Goal: Check status: Check status

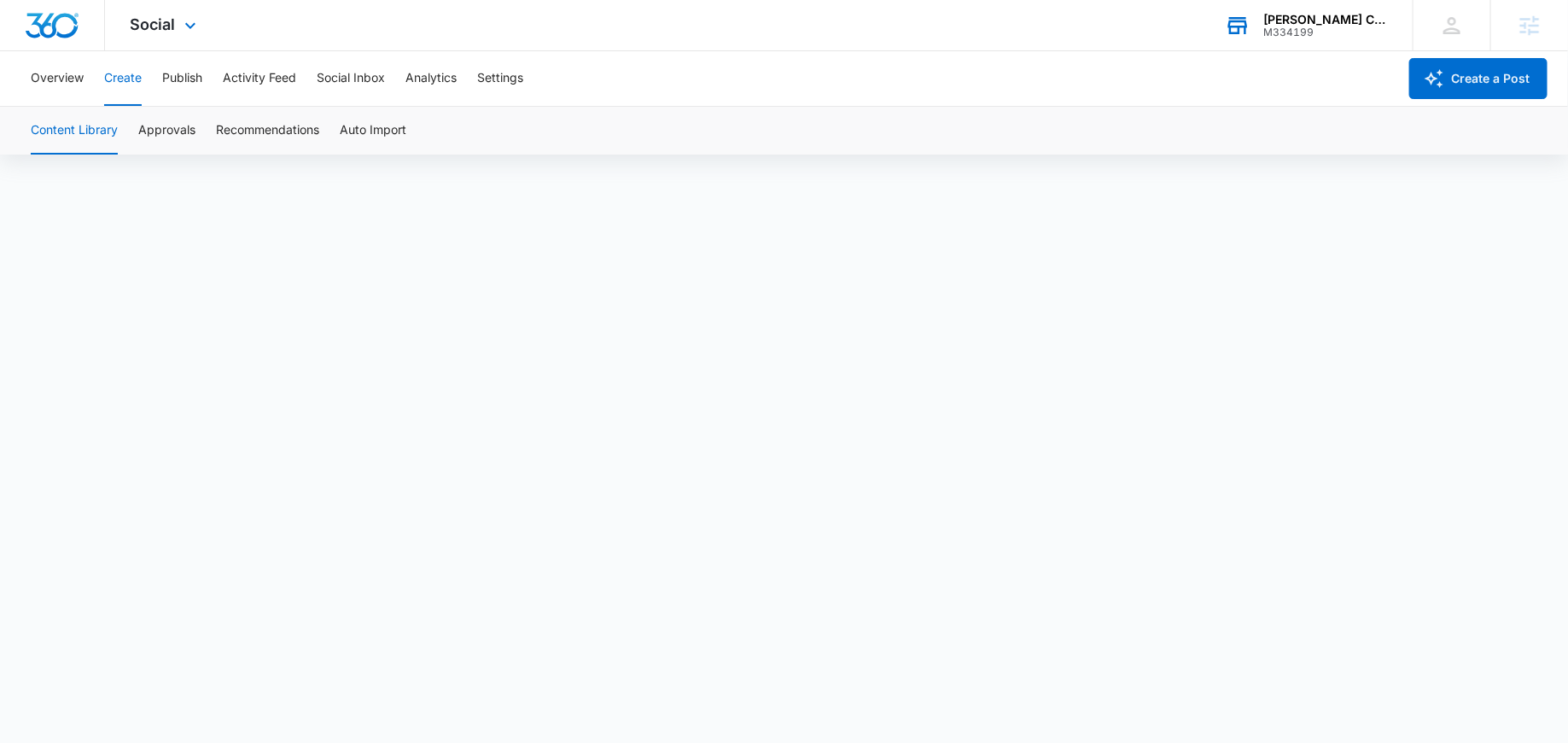
click at [1301, 27] on div "M334199" at bounding box center [1325, 32] width 125 height 12
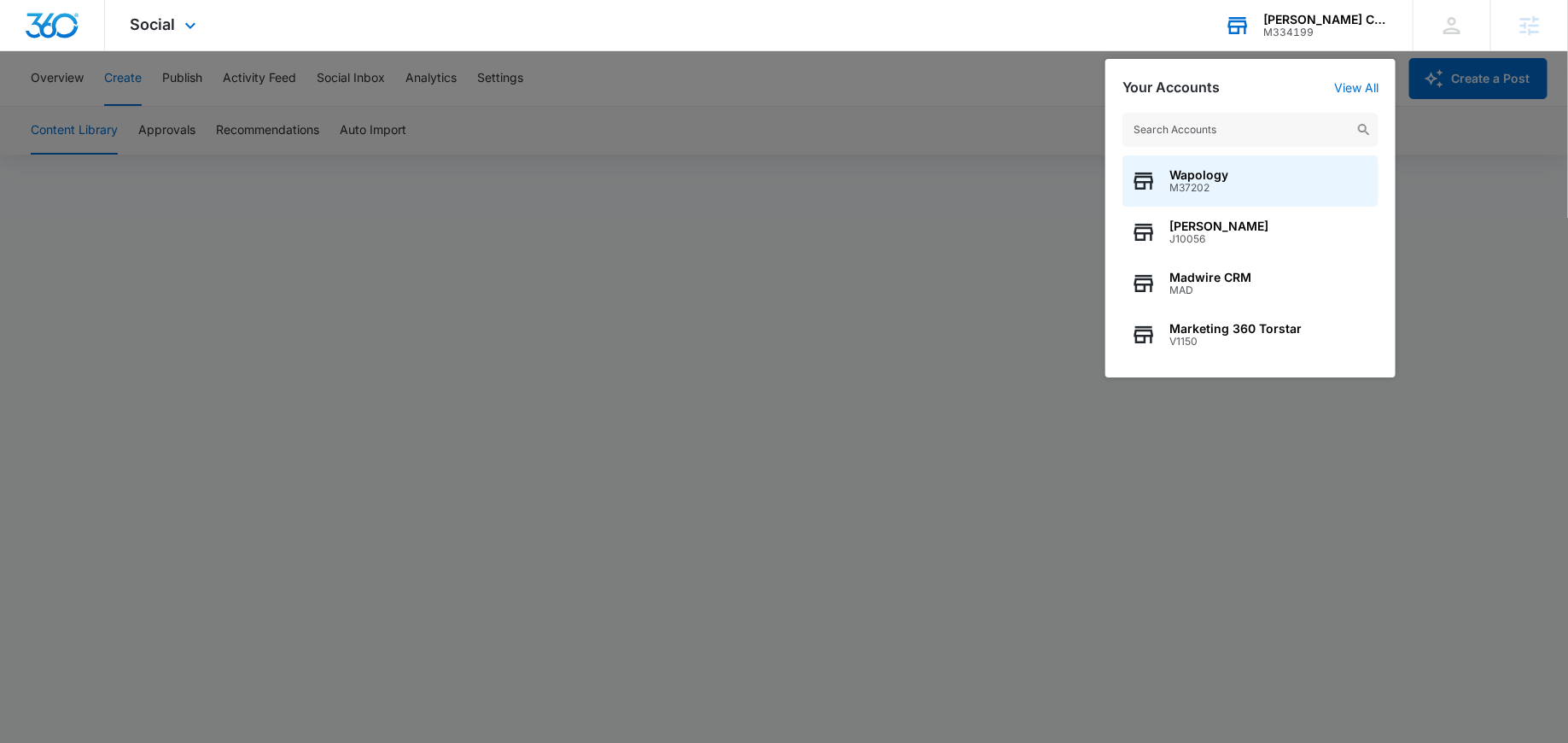
click at [1220, 147] on div "Wapology M37202 [PERSON_NAME] J10056 Madwire CRM MAD Marketing 360 Torstar V1150" at bounding box center [1249, 236] width 290 height 282
click at [1209, 131] on input "text" at bounding box center [1250, 130] width 256 height 34
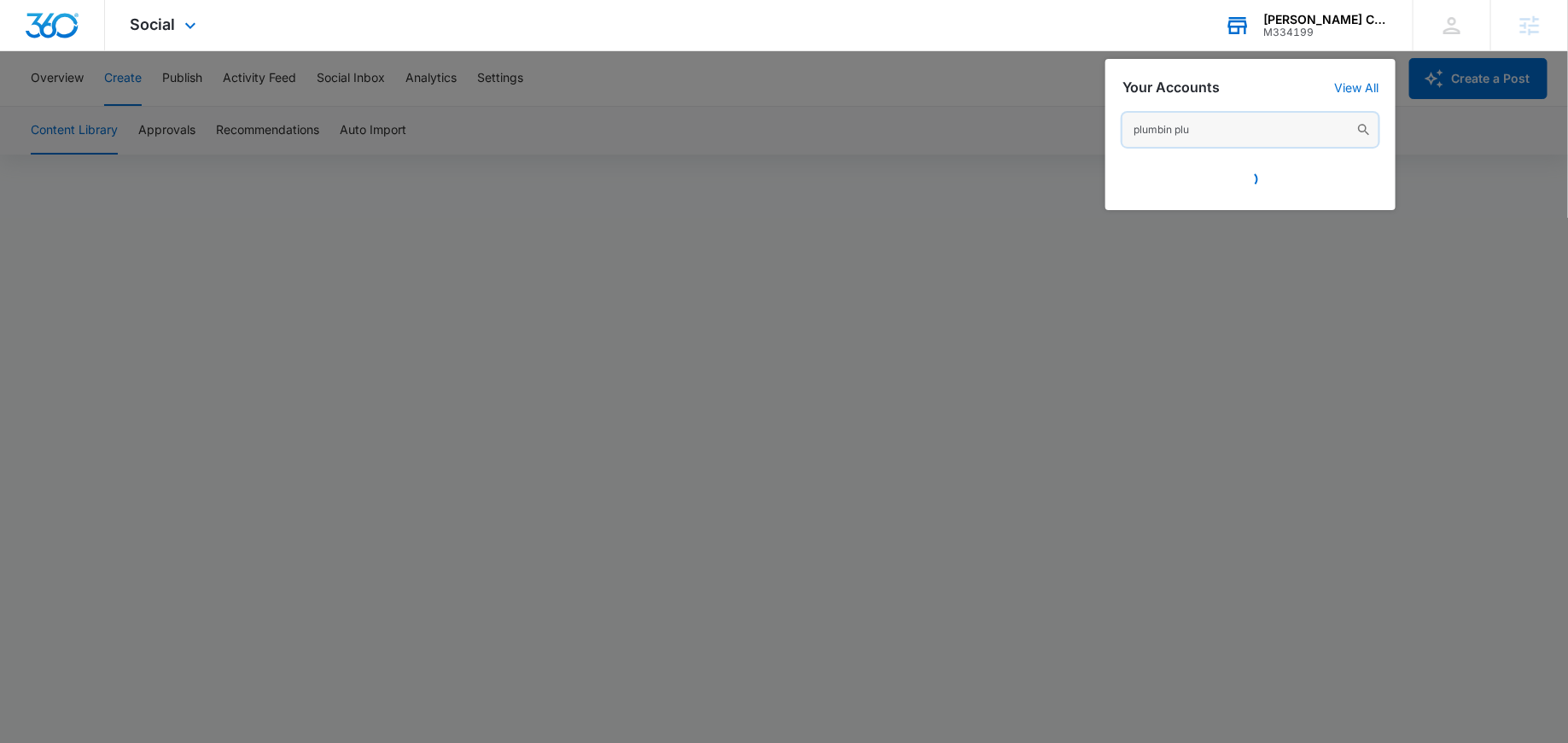
type input "plumbin plus"
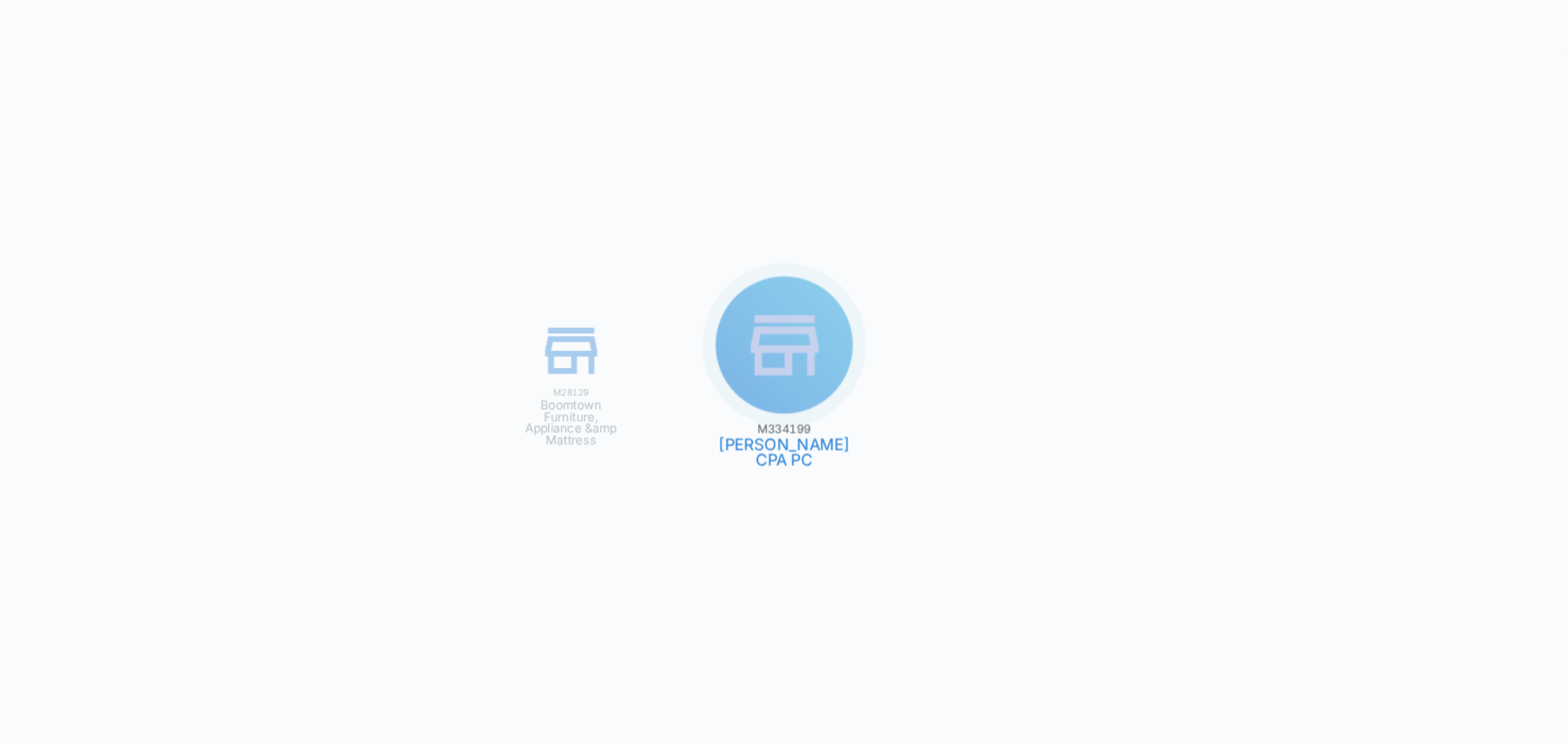
click at [1286, 35] on div "M334199 [PERSON_NAME] CPA PC M28129 Boomtown Furniture, Appliance &amp Mattress" at bounding box center [784, 372] width 1568 height 743
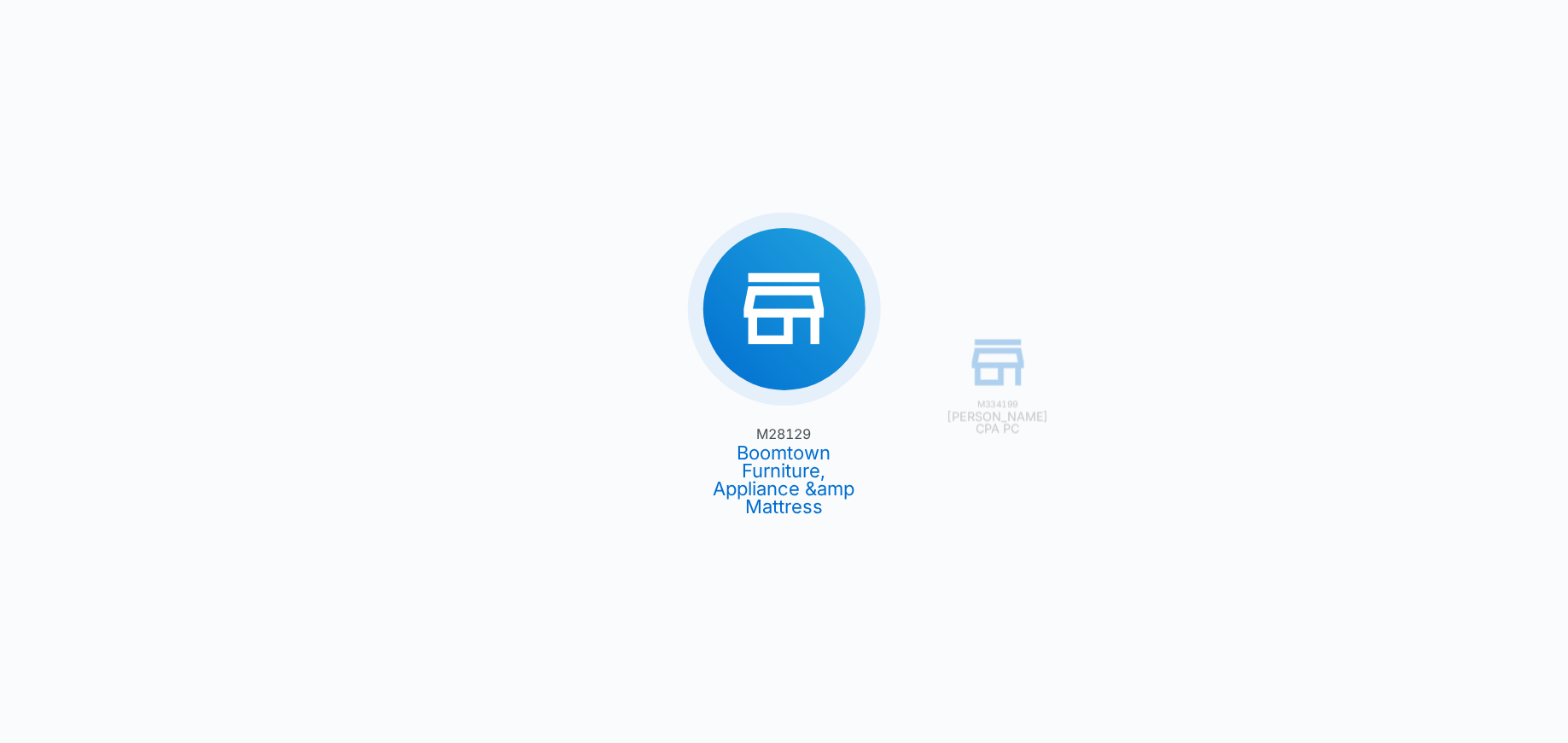
click at [1312, 31] on div "M334199 [PERSON_NAME] CPA PC M28129 Boomtown Furniture, Appliance &amp Mattress" at bounding box center [784, 372] width 1568 height 743
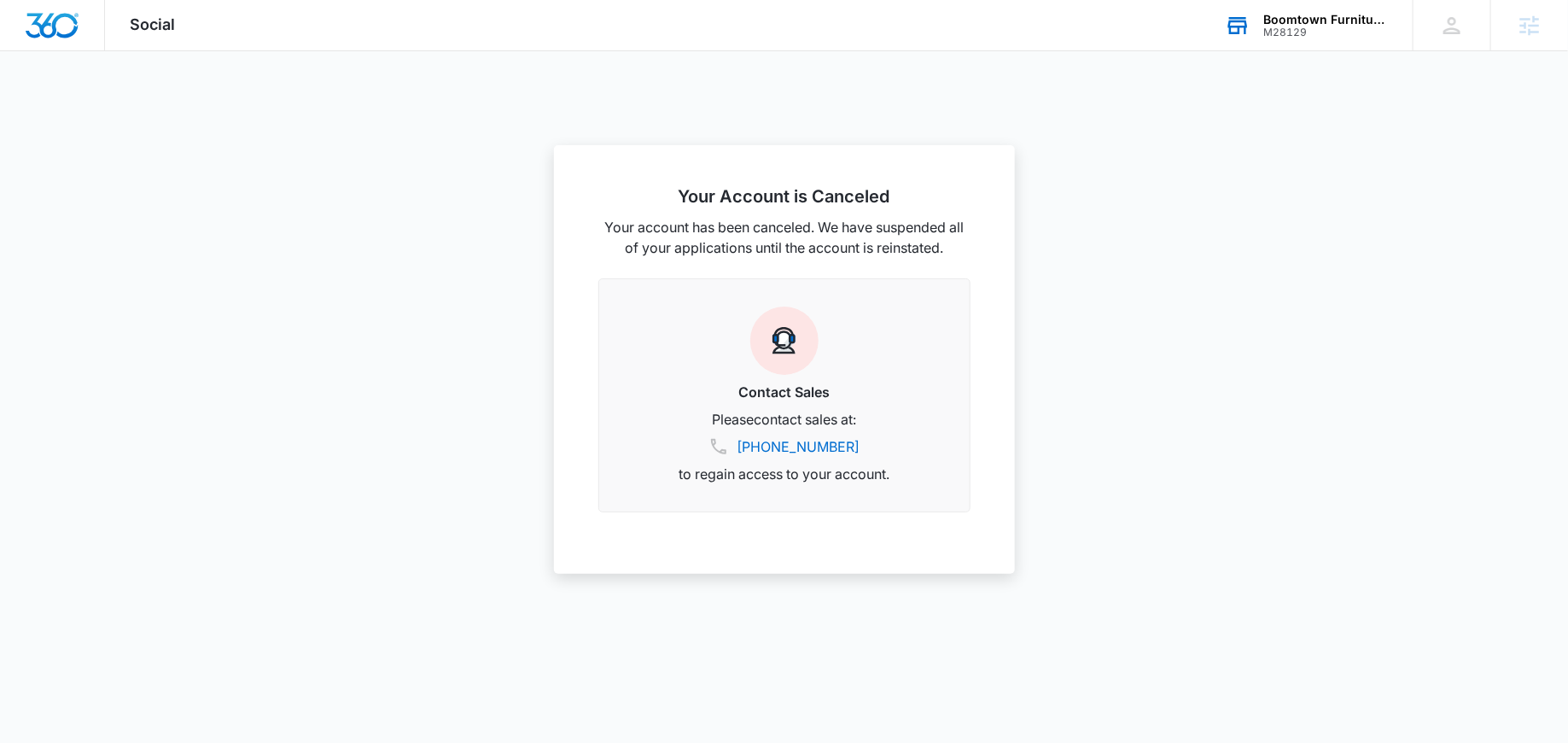
click at [1274, 24] on div "Boomtown Furniture, Appliance &amp Mattress" at bounding box center [1325, 19] width 125 height 14
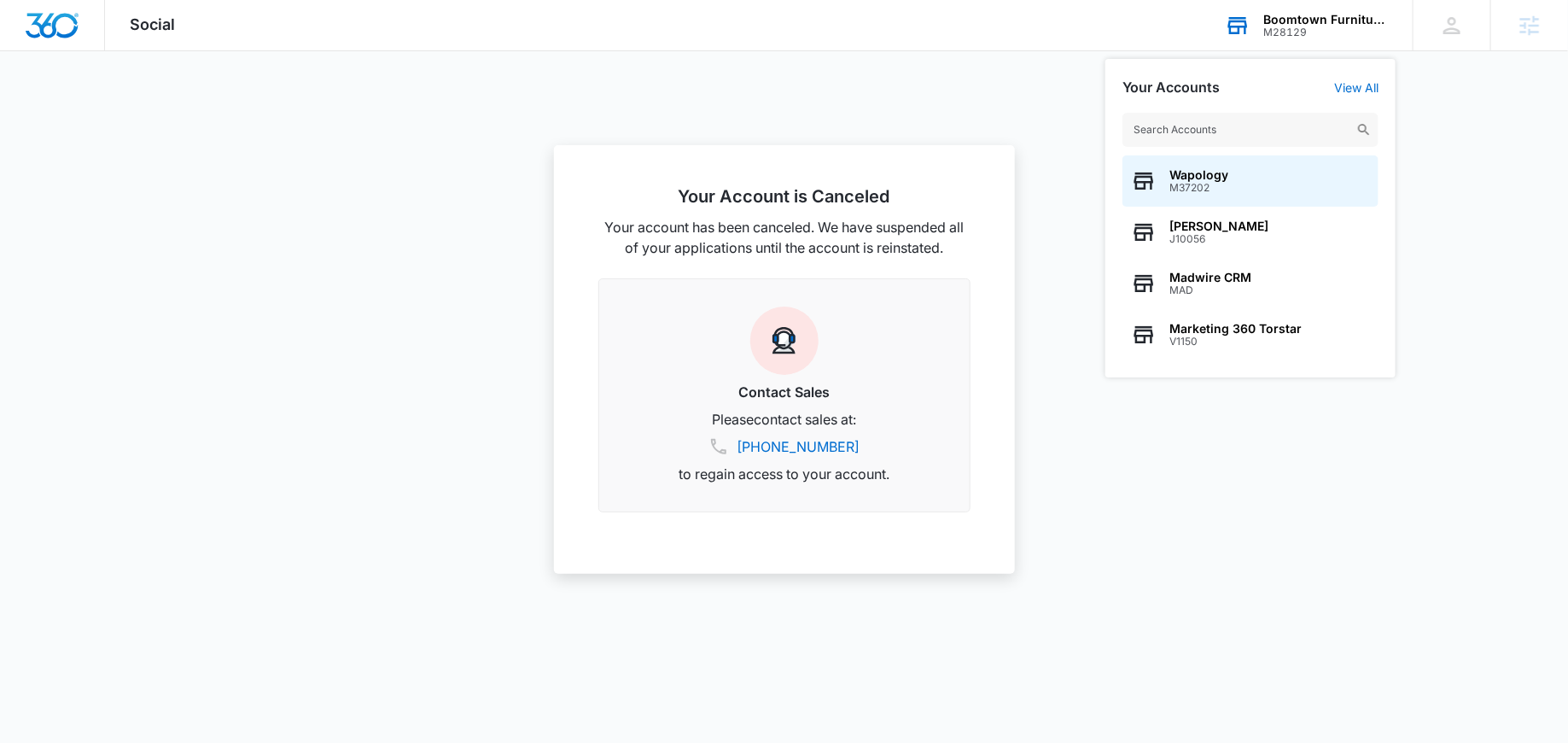
click at [1252, 125] on input "text" at bounding box center [1250, 130] width 256 height 34
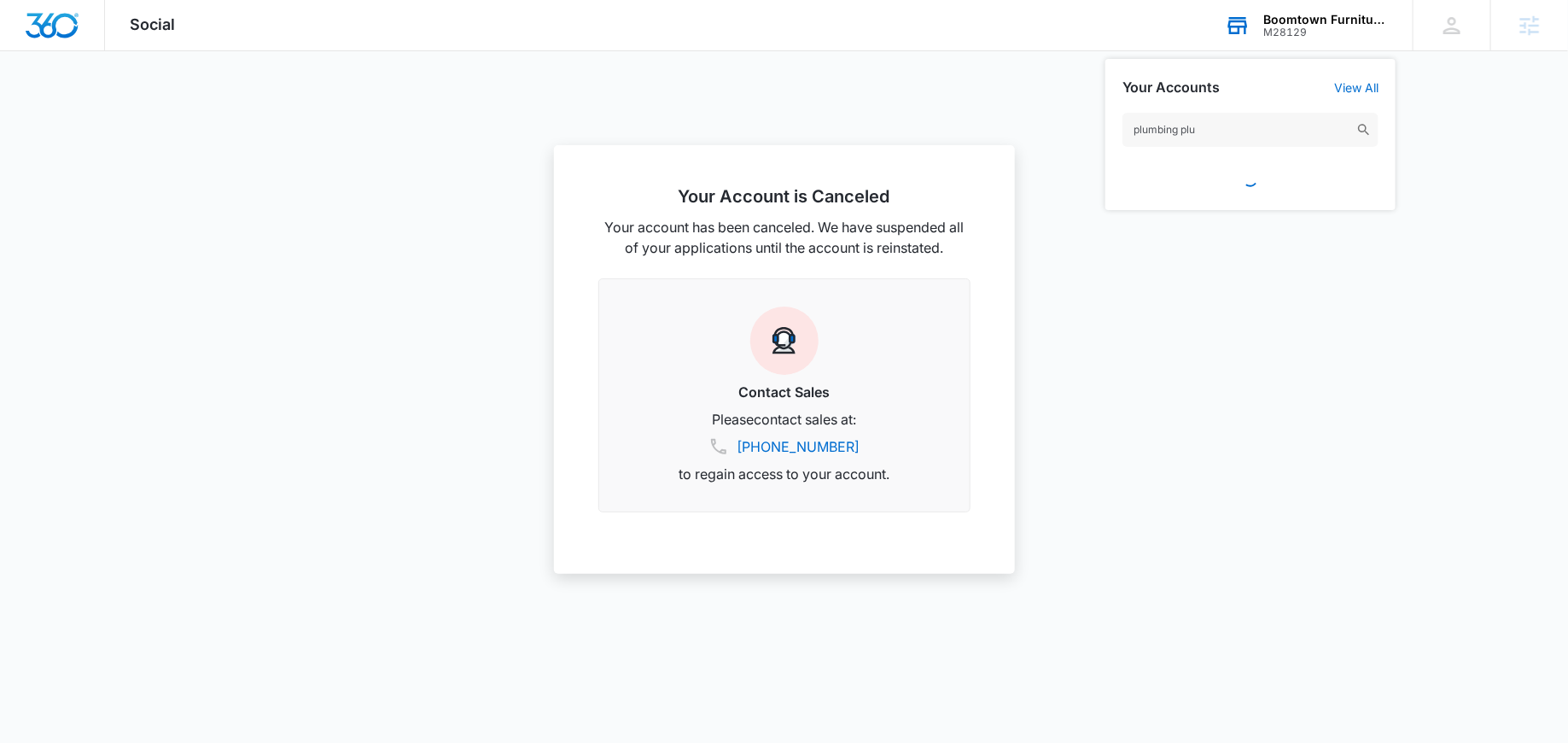
type input "plumbing plus"
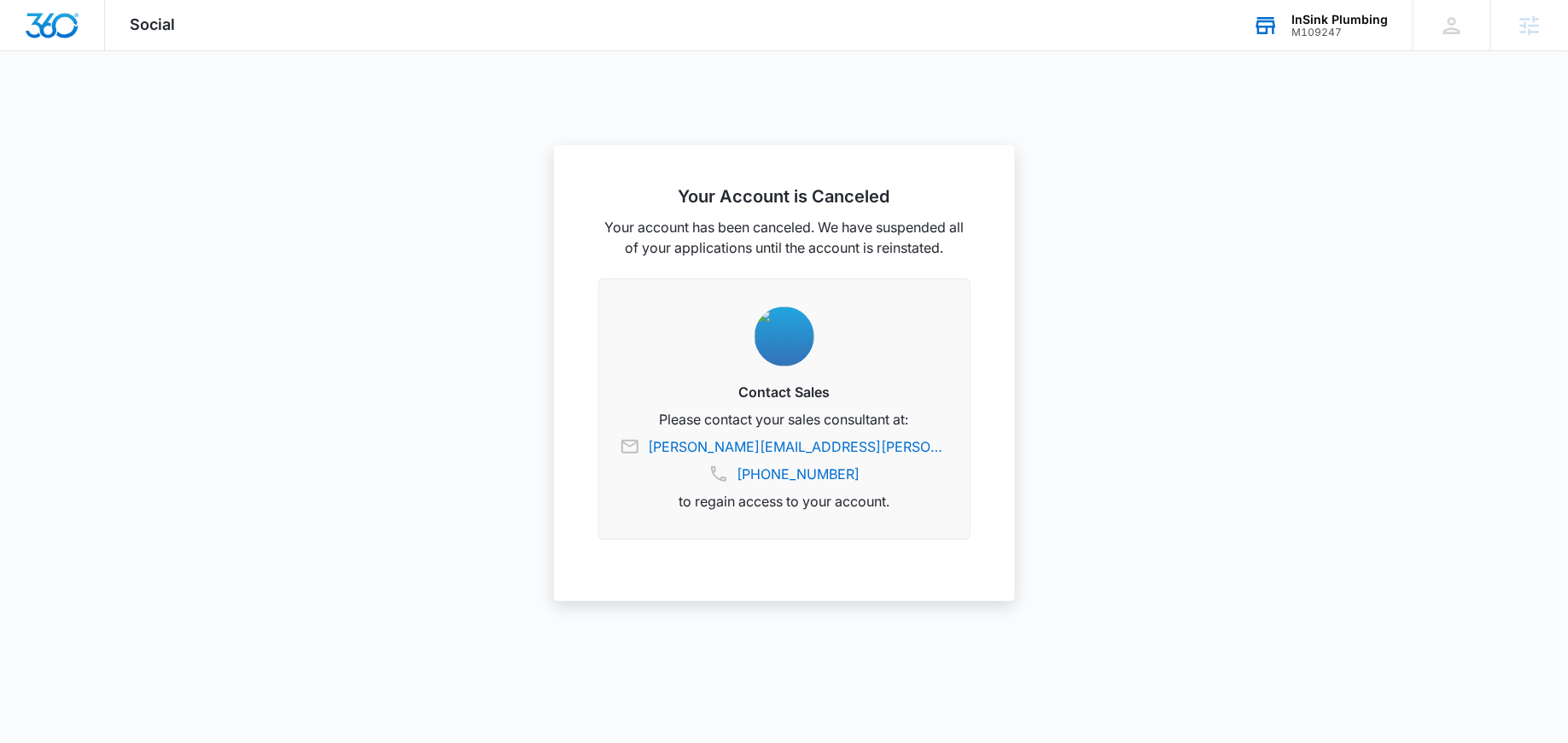
click at [1291, 33] on div "InSink Plumbing M109247 Your Accounts View All" at bounding box center [1320, 25] width 185 height 50
type input "plumbing plus"
click at [1193, 176] on span "Plumbing Plus" at bounding box center [1212, 175] width 85 height 14
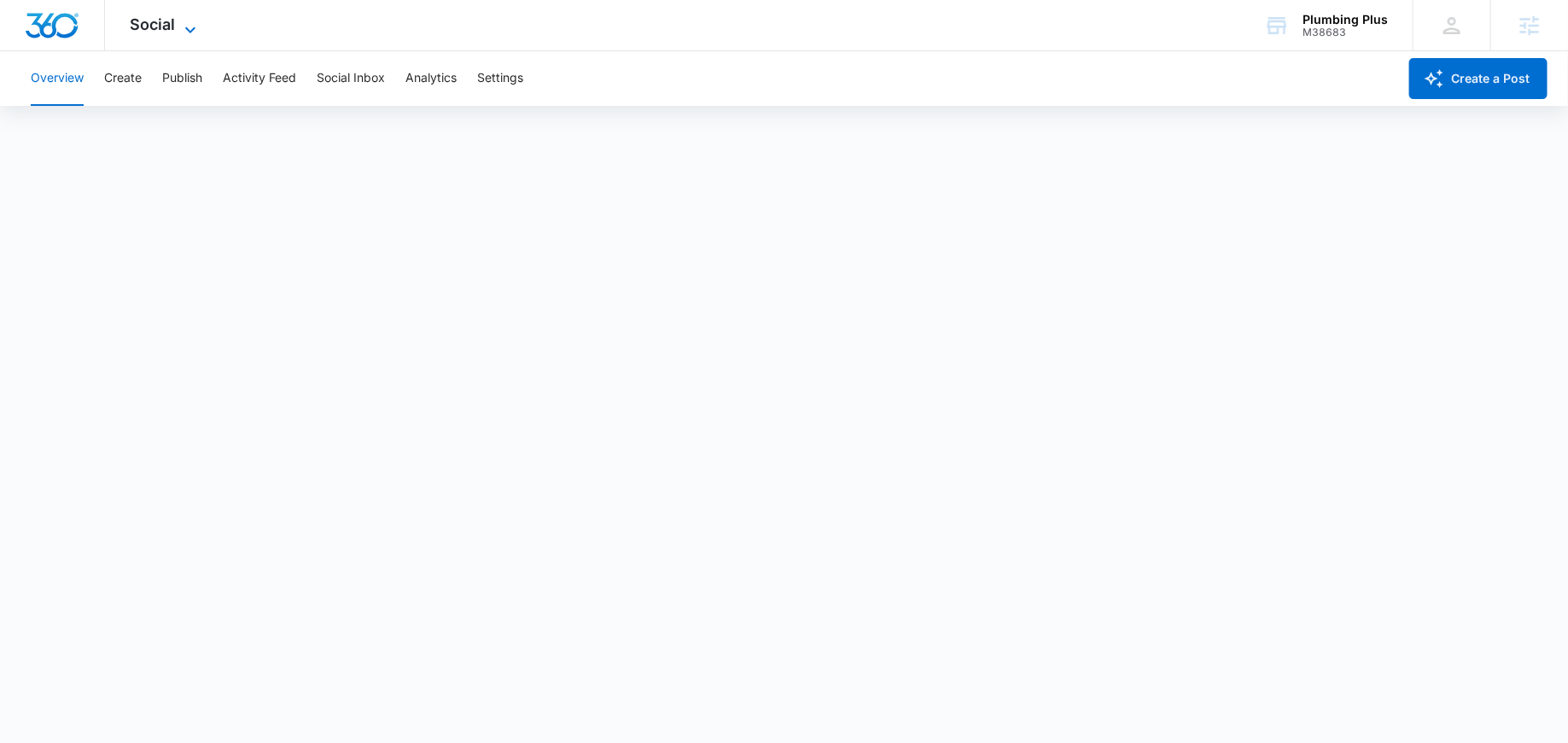
click at [173, 30] on span "Social" at bounding box center [153, 24] width 45 height 18
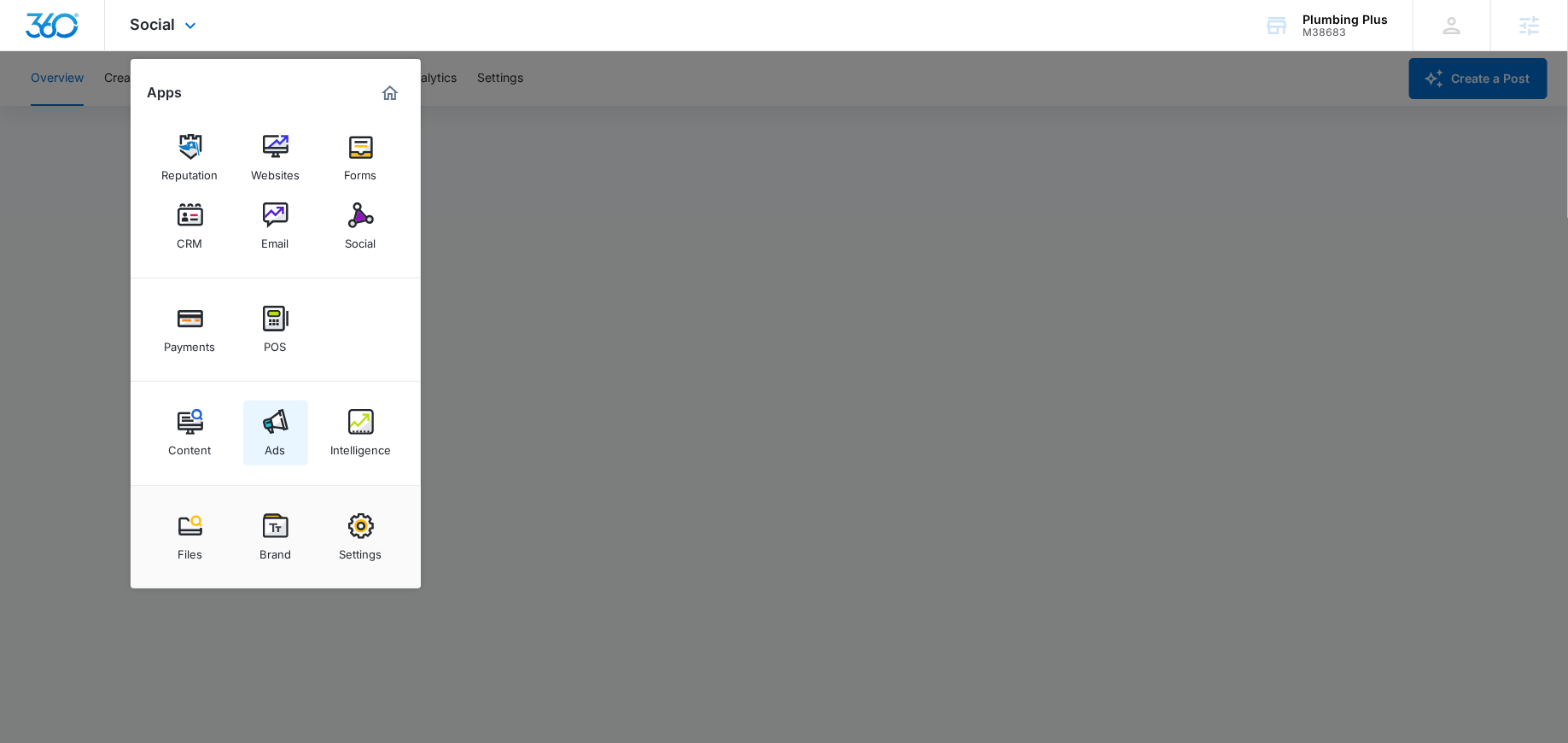
click at [275, 432] on img at bounding box center [276, 422] width 26 height 26
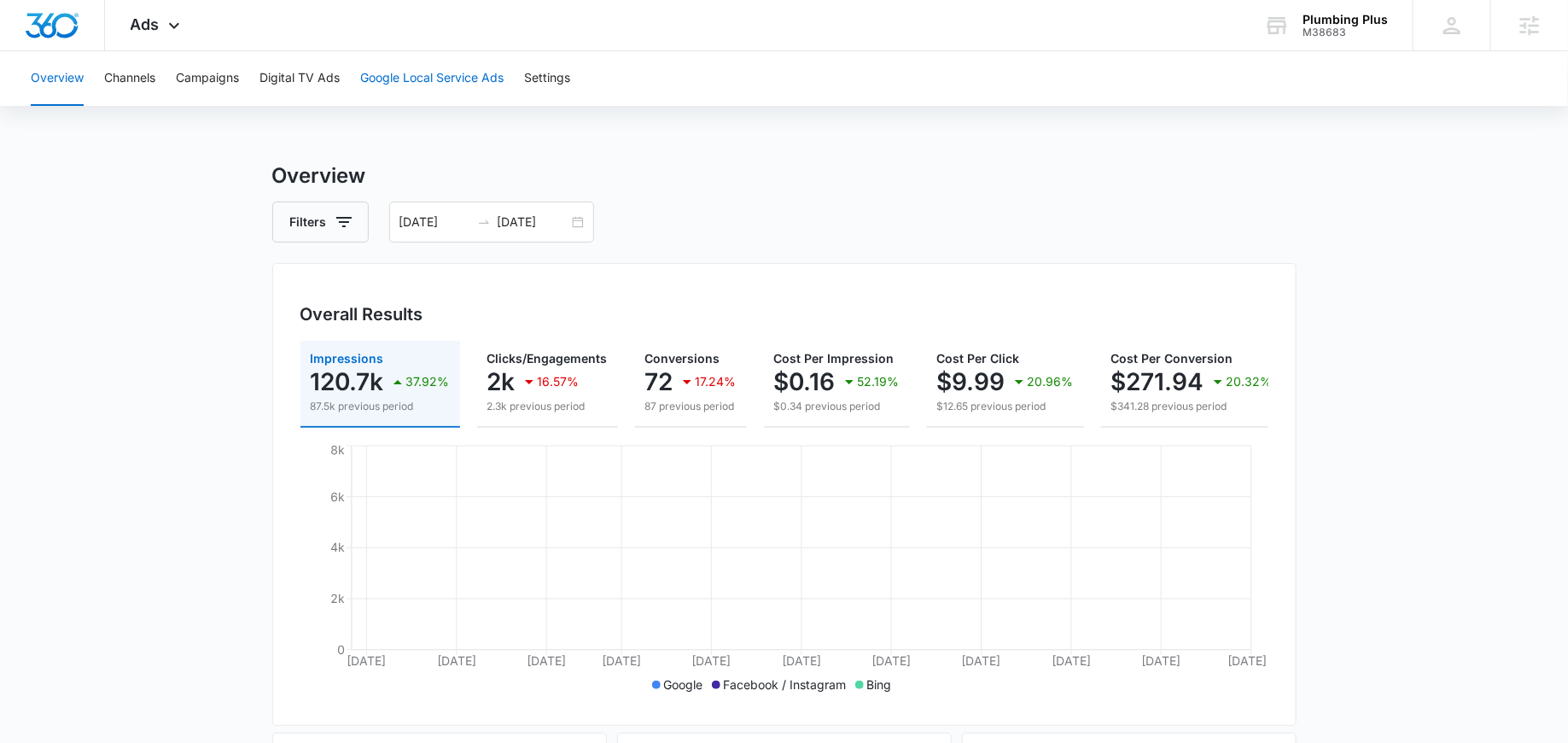
click at [413, 65] on button "Google Local Service Ads" at bounding box center [432, 78] width 144 height 55
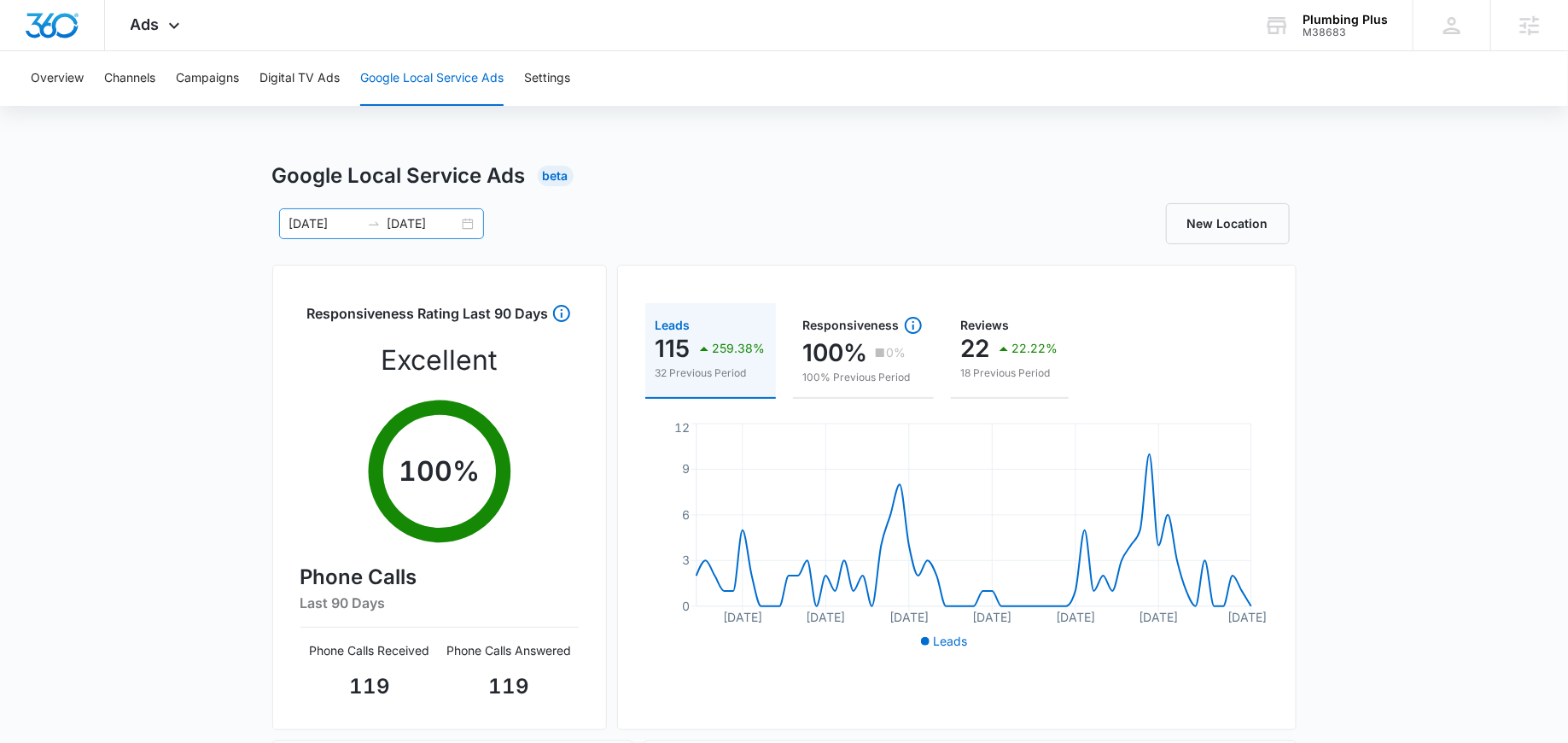
click at [462, 224] on div "[DATE] [DATE]" at bounding box center [381, 223] width 205 height 31
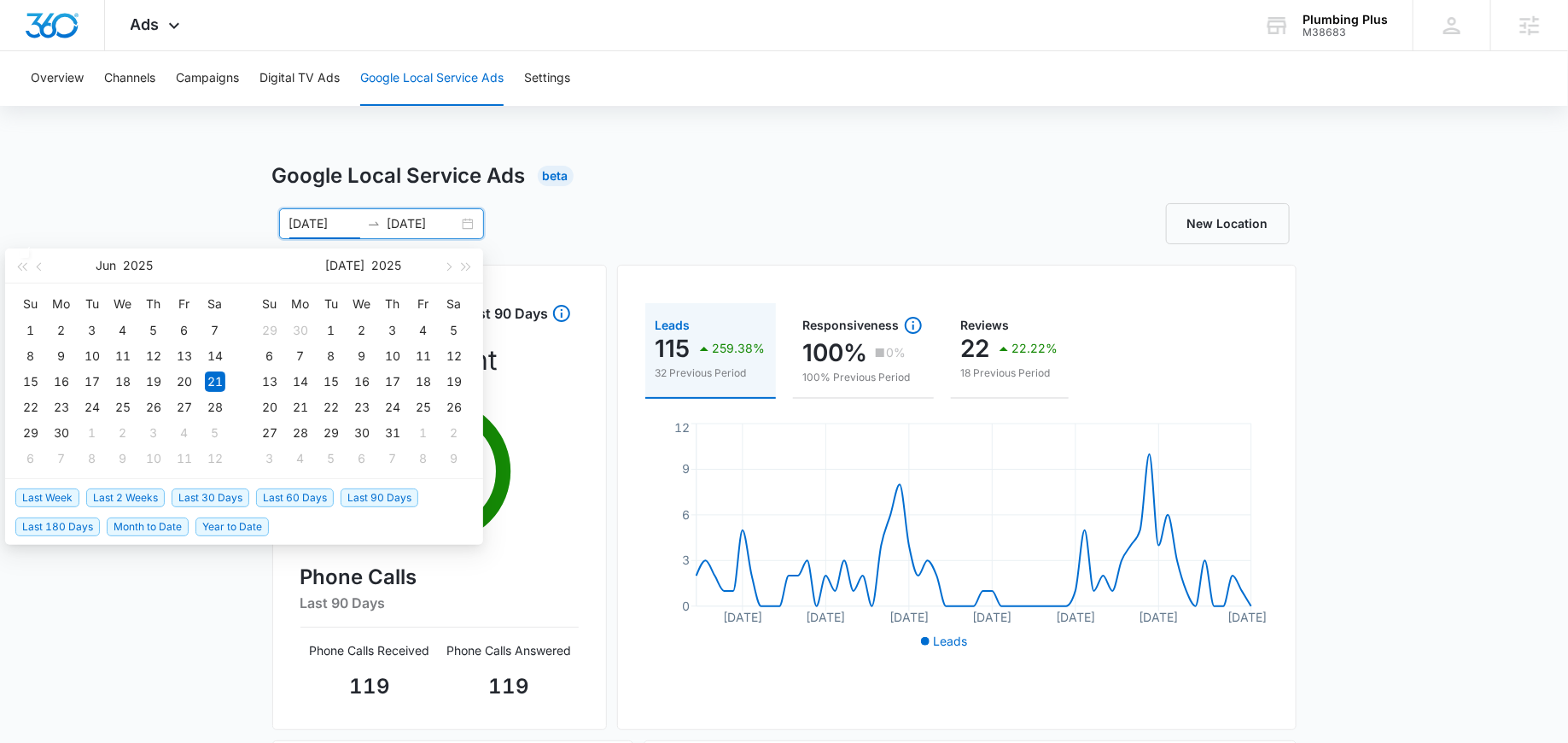
click at [213, 493] on span "Last 30 Days" at bounding box center [210, 497] width 78 height 19
type input "[DATE]"
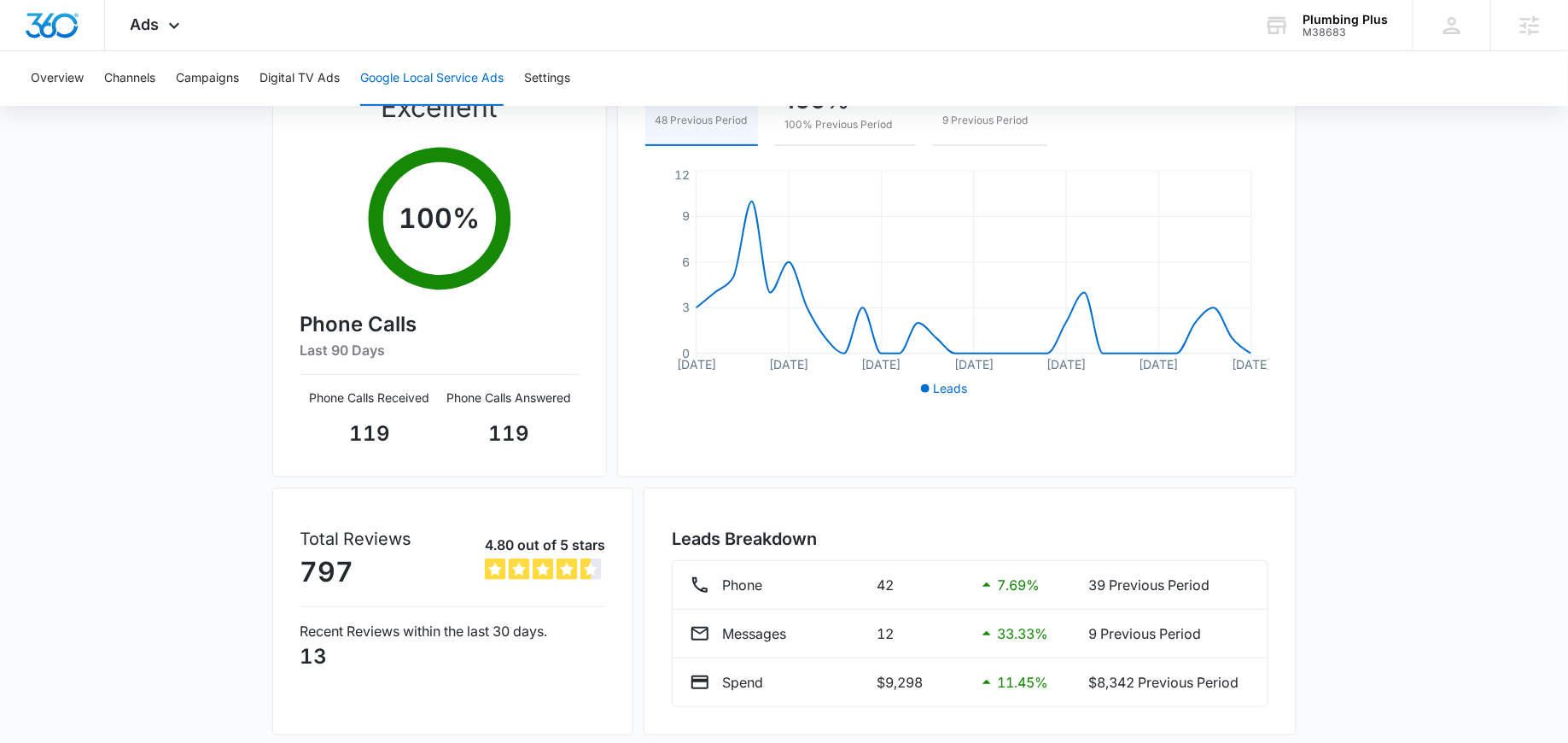
scroll to position [303, 0]
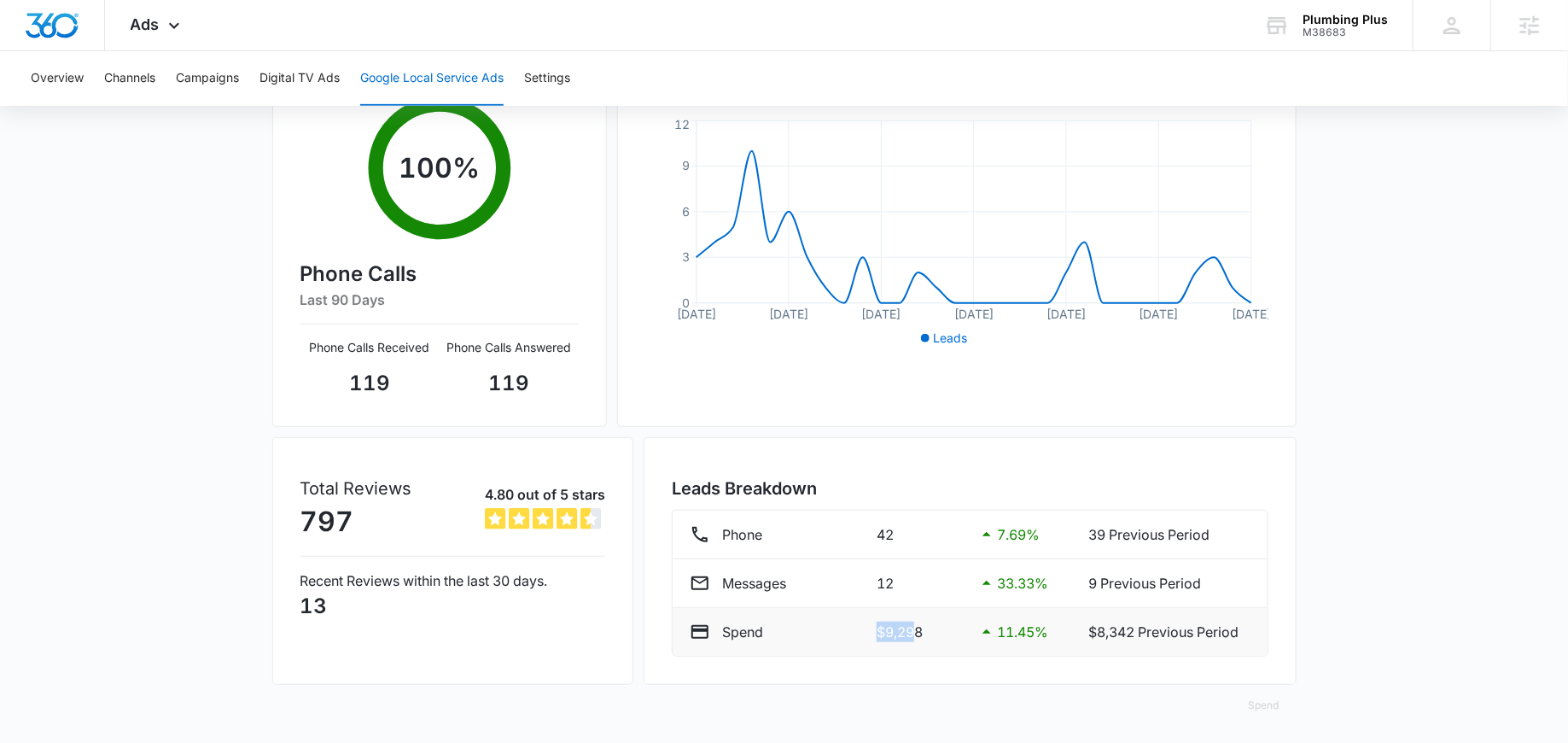
drag, startPoint x: 919, startPoint y: 633, endPoint x: 876, endPoint y: 629, distance: 43.2
click at [876, 629] on p "$9,298" at bounding box center [919, 632] width 86 height 20
click at [926, 632] on p "$9,298" at bounding box center [919, 632] width 86 height 20
drag, startPoint x: 941, startPoint y: 632, endPoint x: 869, endPoint y: 633, distance: 72.0
click at [869, 633] on div "Spend $9,298 11.45 % $8,342 Previous Period" at bounding box center [970, 632] width 560 height 20
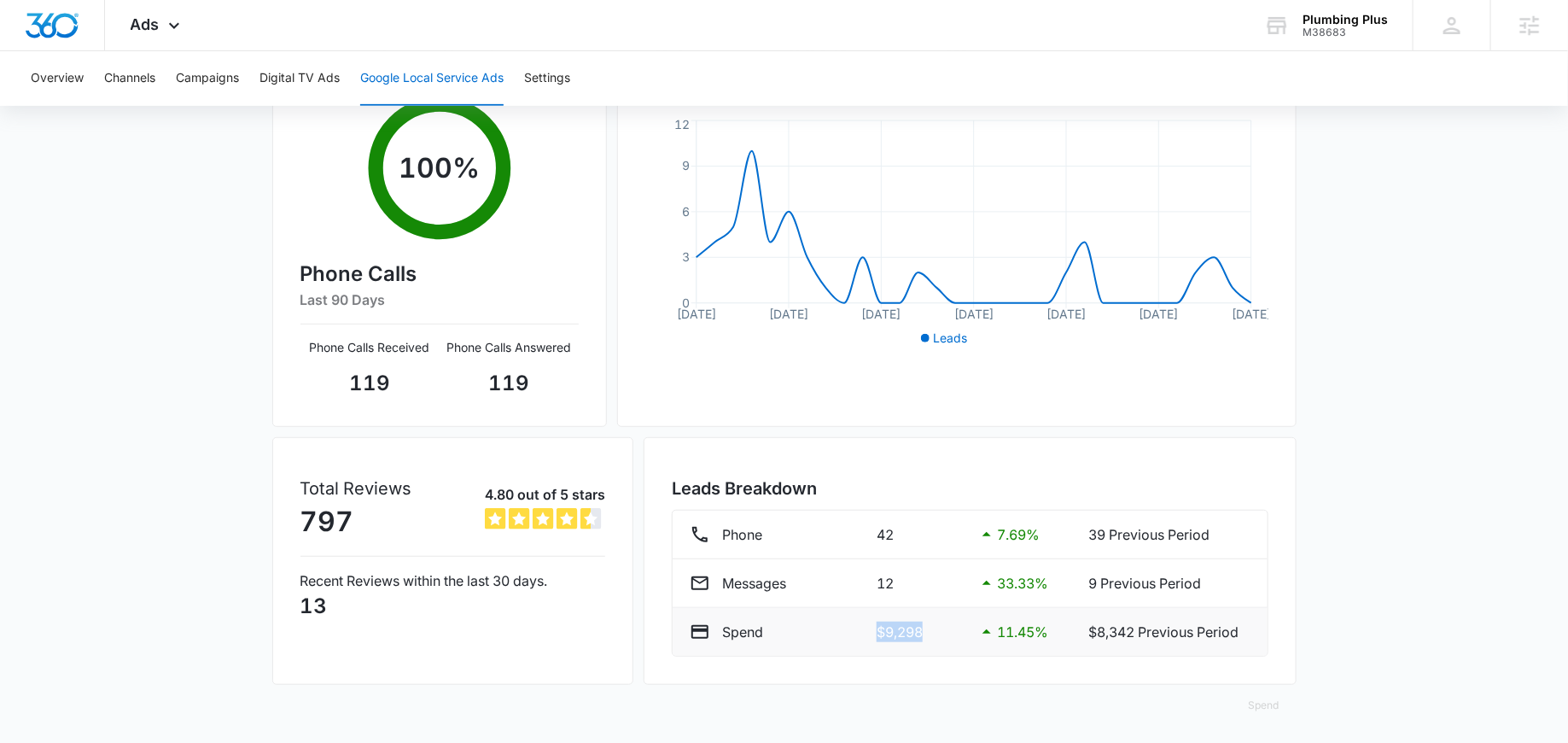
copy p "$9,298"
